Goal: Find specific page/section: Find specific page/section

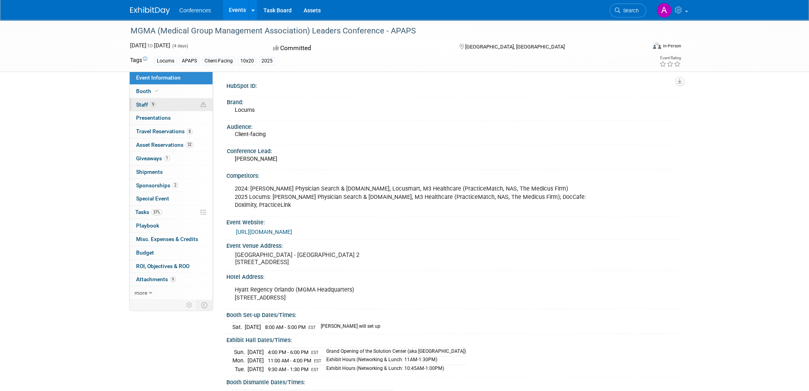
click at [162, 108] on link "9 Staff 9" at bounding box center [171, 104] width 83 height 13
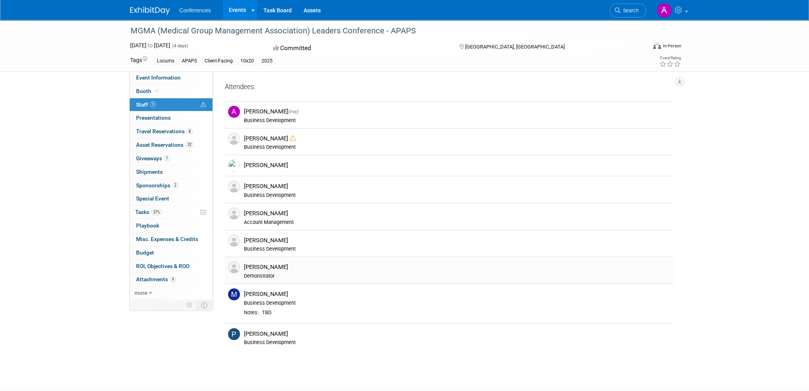
drag, startPoint x: 246, startPoint y: 267, endPoint x: 324, endPoint y: 274, distance: 77.9
click at [324, 274] on div "[PERSON_NAME] Demonstrator" at bounding box center [457, 272] width 426 height 16
click at [324, 274] on div "Demonstrator" at bounding box center [457, 276] width 426 height 6
drag, startPoint x: 324, startPoint y: 274, endPoint x: 225, endPoint y: 262, distance: 99.8
click at [225, 262] on tr "[PERSON_NAME] Demonstrator" at bounding box center [449, 270] width 449 height 27
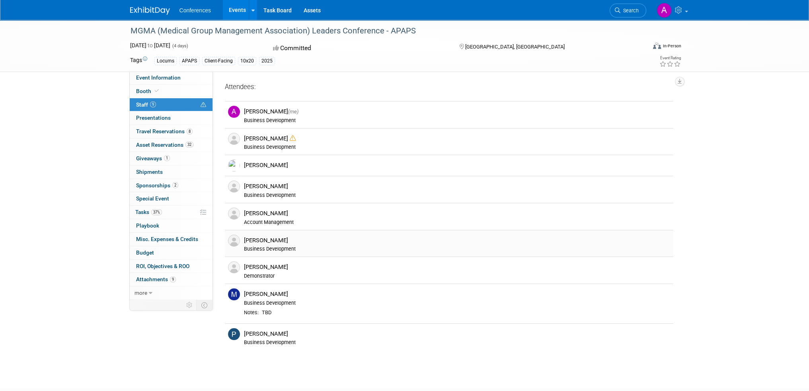
click at [225, 253] on td at bounding box center [233, 243] width 16 height 27
drag, startPoint x: 274, startPoint y: 273, endPoint x: 243, endPoint y: 266, distance: 32.3
click at [243, 266] on div "[PERSON_NAME] Demonstrator" at bounding box center [457, 271] width 438 height 18
click at [100, 235] on div "MGMA (Medical Group Management Association) Leaders Conference - APAPS [DATE] t…" at bounding box center [404, 197] width 809 height 354
